Goal: Find contact information: Obtain details needed to contact an individual or organization

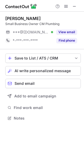
scroll to position [115, 84]
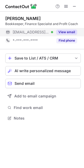
click at [65, 30] on button "View email" at bounding box center [66, 31] width 21 height 5
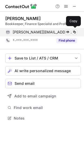
click at [53, 32] on span "christine@ccampbellagency.com" at bounding box center [43, 32] width 60 height 5
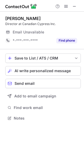
scroll to position [115, 84]
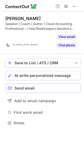
scroll to position [111, 84]
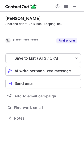
scroll to position [106, 84]
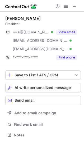
scroll to position [131, 84]
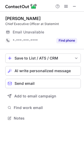
scroll to position [115, 84]
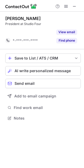
scroll to position [106, 84]
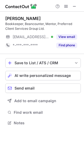
scroll to position [119, 84]
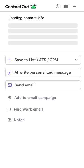
scroll to position [119, 84]
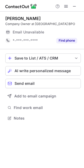
scroll to position [115, 84]
click at [74, 4] on span at bounding box center [74, 6] width 4 height 4
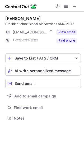
scroll to position [115, 84]
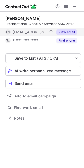
click at [65, 31] on button "View email" at bounding box center [66, 31] width 21 height 5
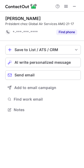
scroll to position [106, 84]
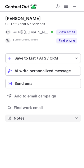
scroll to position [115, 84]
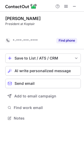
scroll to position [106, 84]
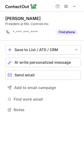
scroll to position [106, 84]
